Goal: Task Accomplishment & Management: Manage account settings

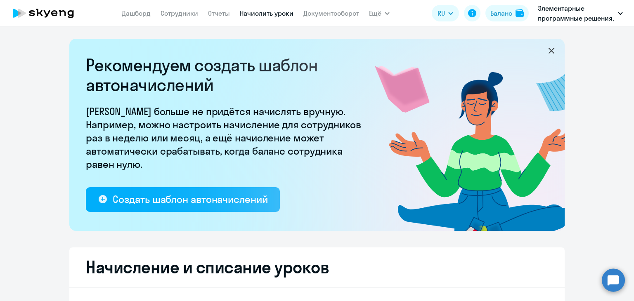
select select "10"
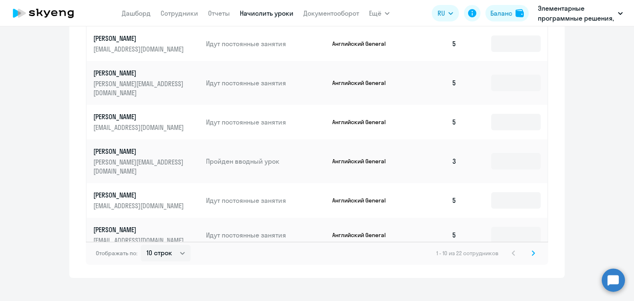
scroll to position [551, 0]
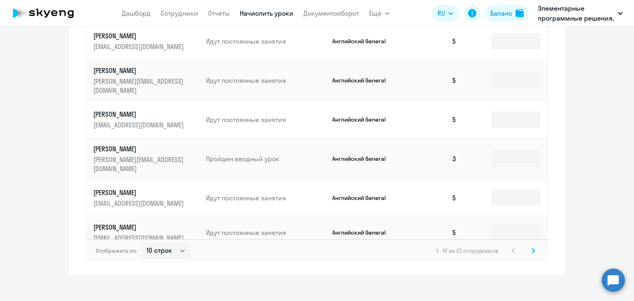
click at [532, 246] on svg-icon at bounding box center [533, 251] width 10 height 10
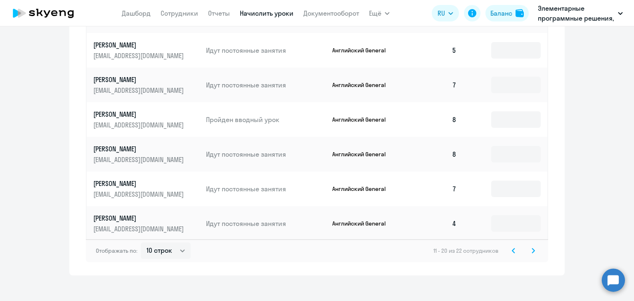
click at [532, 246] on svg-icon at bounding box center [533, 251] width 10 height 10
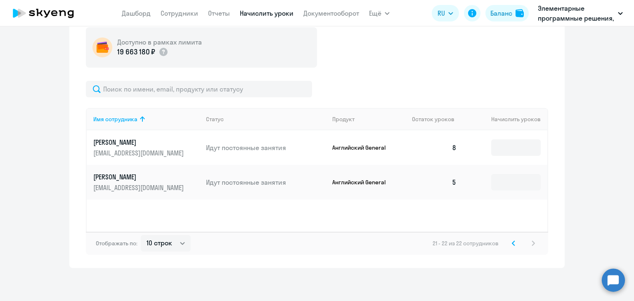
scroll to position [305, 0]
